Goal: Transaction & Acquisition: Purchase product/service

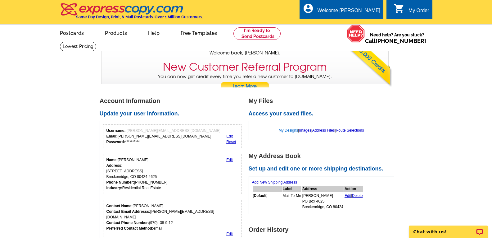
click at [284, 131] on link "My Designs" at bounding box center [289, 130] width 20 height 4
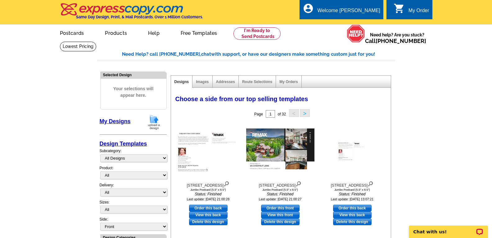
click at [152, 122] on img at bounding box center [154, 122] width 16 height 16
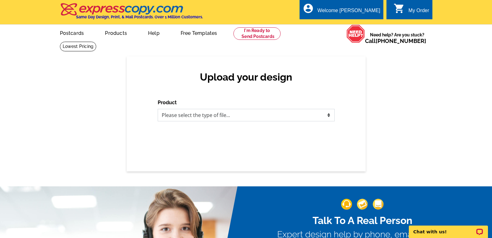
click at [328, 117] on select "Please select the type of file... Postcards Business Cards Letters and flyers G…" at bounding box center [246, 115] width 177 height 12
select select "1"
click at [158, 109] on select "Please select the type of file... Postcards Business Cards Letters and flyers G…" at bounding box center [246, 115] width 177 height 12
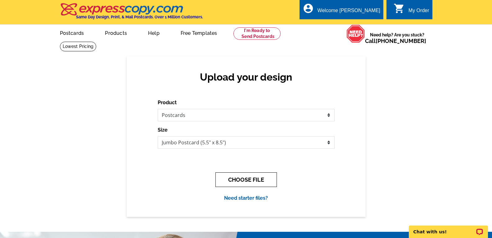
click at [253, 182] on button "CHOOSE FILE" at bounding box center [247, 179] width 62 height 15
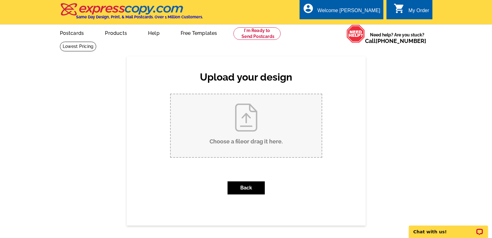
click at [246, 123] on input "Choose a file or drag it here ." at bounding box center [246, 125] width 151 height 63
type input "C:\fakepath\214 Lakeview Drive Listed.pdf"
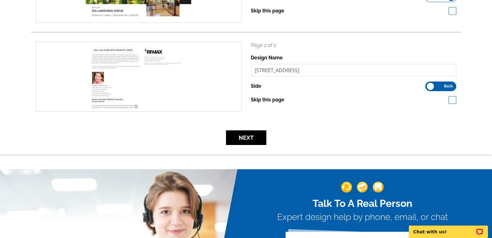
scroll to position [155, 0]
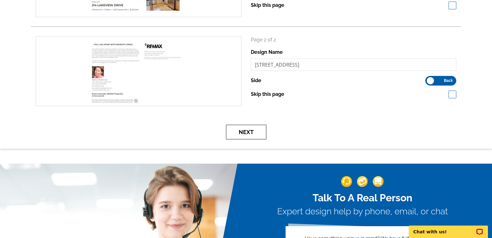
click at [236, 135] on button "Next" at bounding box center [246, 132] width 40 height 15
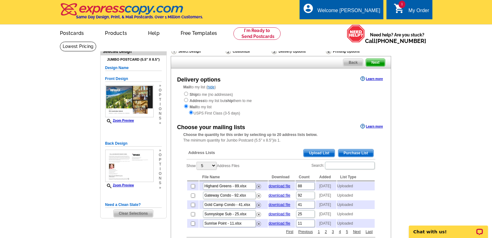
click at [315, 154] on span "Upload List" at bounding box center [319, 152] width 31 height 7
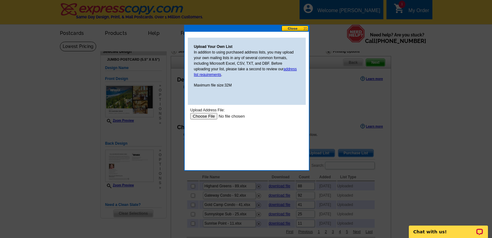
click at [204, 115] on input "file" at bounding box center [229, 116] width 79 height 7
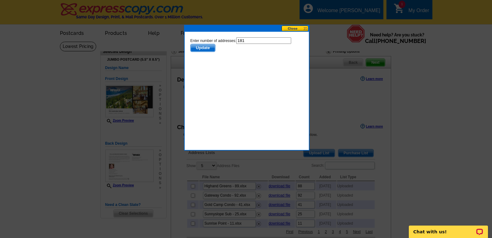
click at [247, 41] on input "181" at bounding box center [263, 40] width 55 height 7
type input "180"
click at [200, 48] on span "Update" at bounding box center [202, 47] width 25 height 7
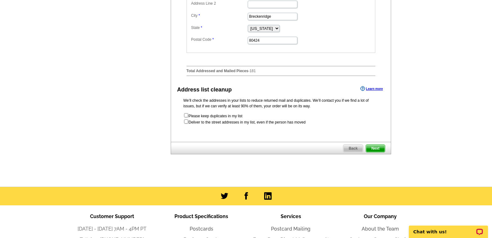
scroll to position [311, 0]
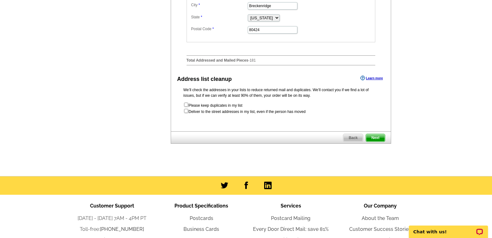
click at [375, 141] on span "Next" at bounding box center [375, 137] width 19 height 7
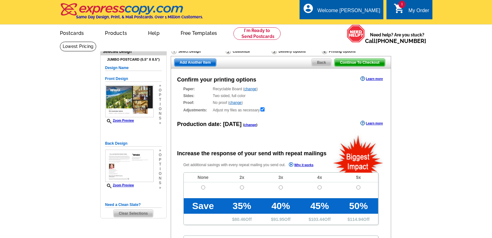
radio input "false"
drag, startPoint x: 204, startPoint y: 188, endPoint x: 210, endPoint y: 187, distance: 6.6
click at [204, 188] on input "radio" at bounding box center [203, 187] width 4 height 4
radio input "true"
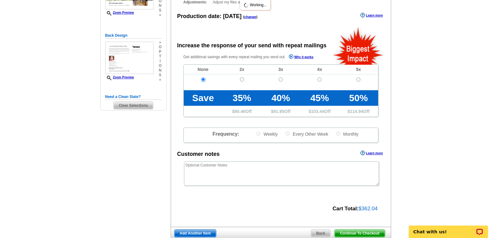
scroll to position [124, 0]
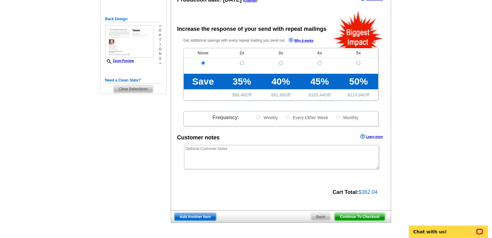
click at [358, 218] on span "Continue To Checkout" at bounding box center [360, 216] width 50 height 7
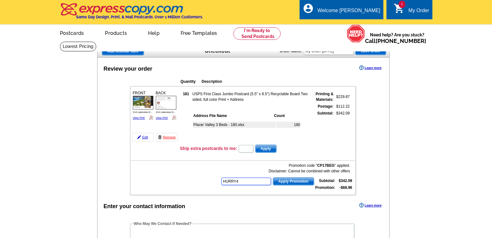
type input "HURRY40"
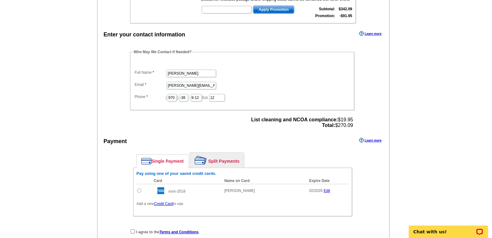
scroll to position [186, 0]
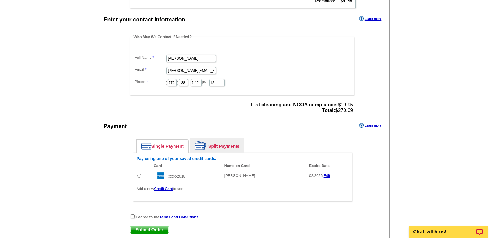
click at [139, 177] on input "radio" at bounding box center [139, 175] width 4 height 4
radio input "true"
click at [131, 216] on input "checkbox" at bounding box center [133, 216] width 4 height 4
checkbox input "true"
click at [188, 82] on input "-38" at bounding box center [183, 82] width 9 height 7
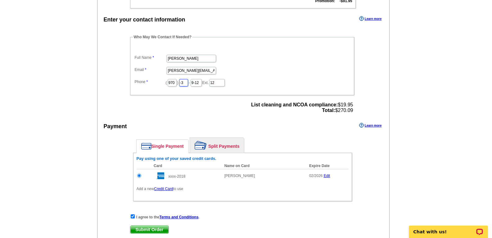
type input "-"
type input "389"
click at [202, 84] on input "9-12" at bounding box center [196, 82] width 11 height 7
type input "9"
type input "1212"
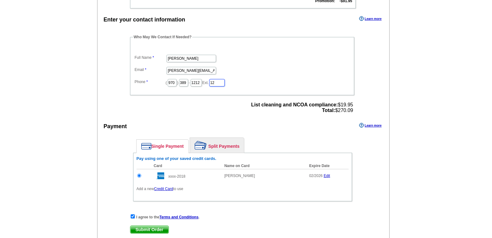
click at [225, 83] on input "12" at bounding box center [217, 82] width 16 height 7
type input "1"
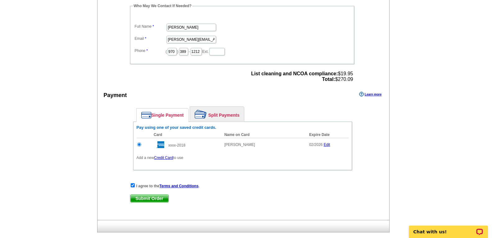
click at [146, 199] on span "Submit Order" at bounding box center [149, 197] width 38 height 7
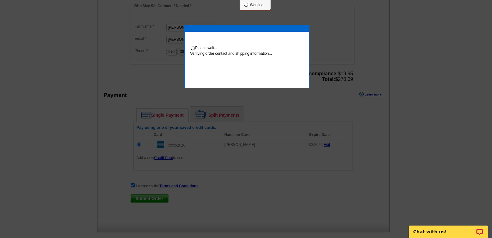
scroll to position [215, 0]
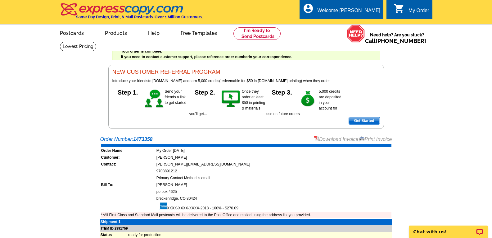
click at [329, 139] on link "Download Invoice" at bounding box center [336, 138] width 44 height 5
click at [370, 36] on link "Logout" at bounding box center [370, 35] width 16 height 6
